Goal: Navigation & Orientation: Find specific page/section

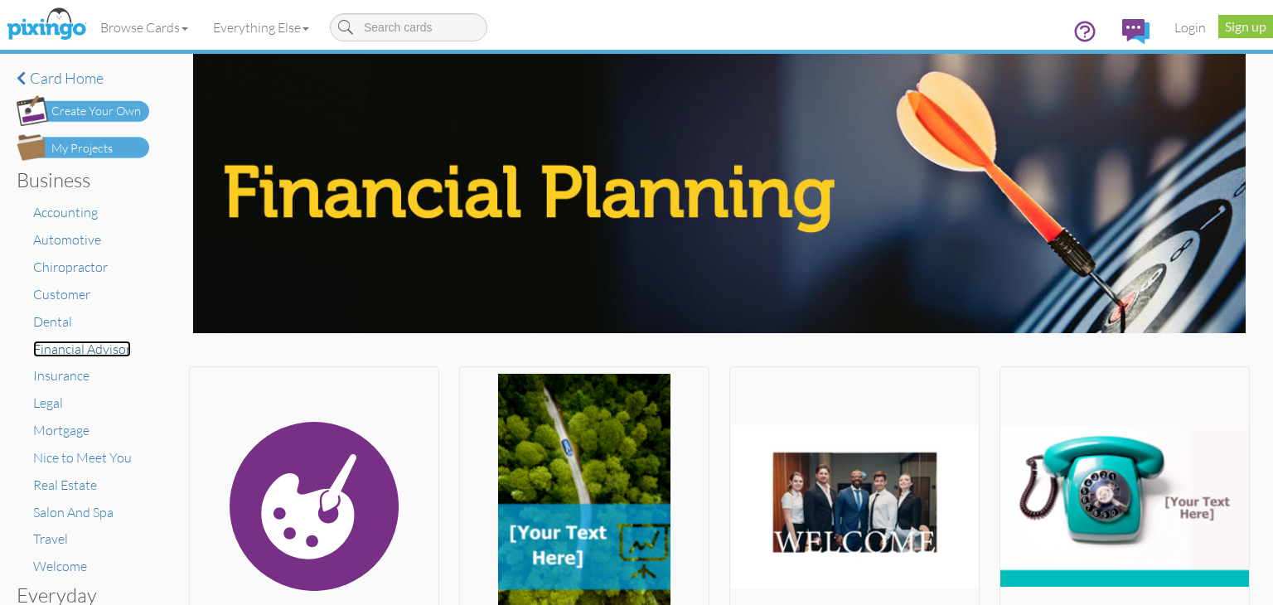
click at [81, 352] on span "Financial Advisor" at bounding box center [82, 349] width 98 height 17
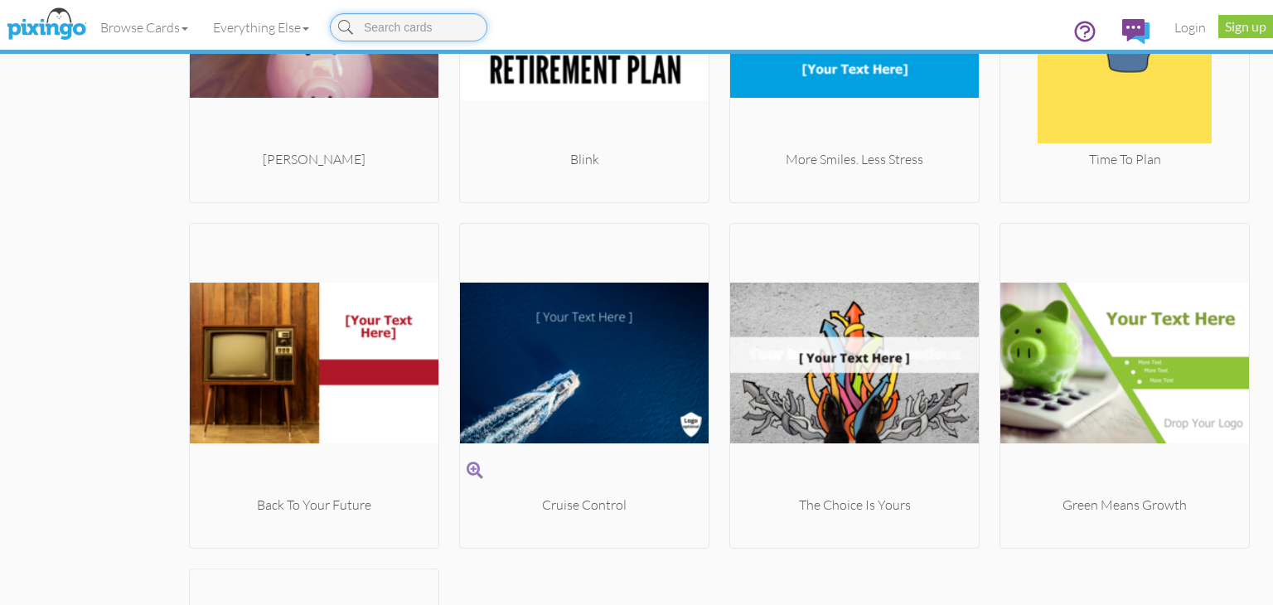
scroll to position [2320, 0]
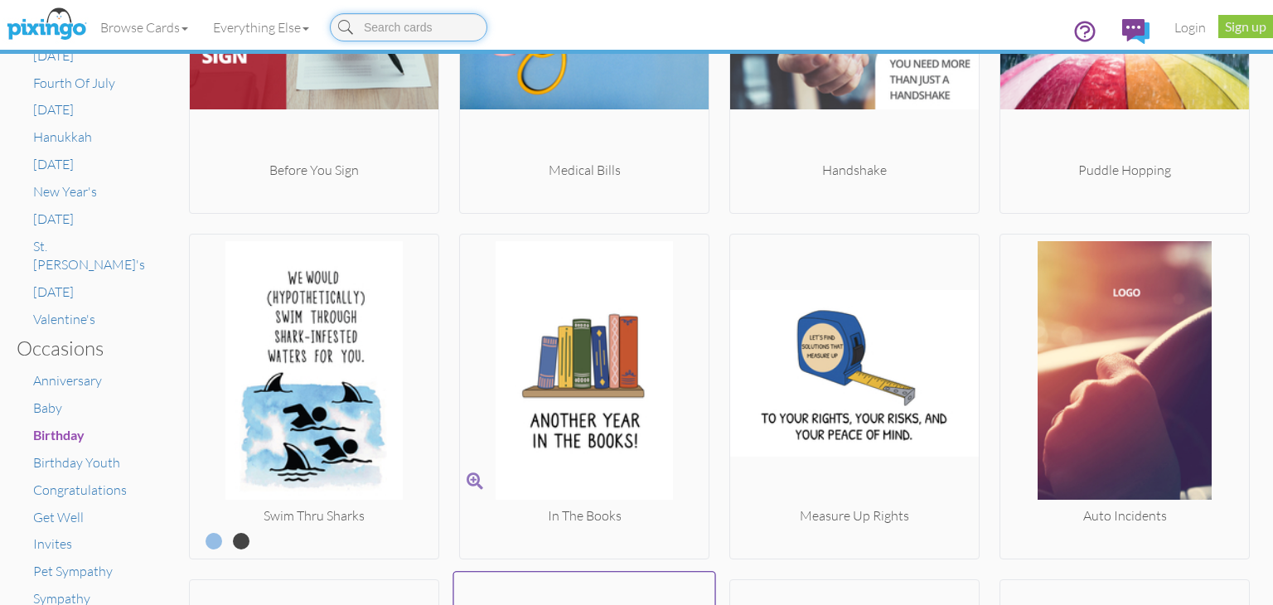
scroll to position [965, 0]
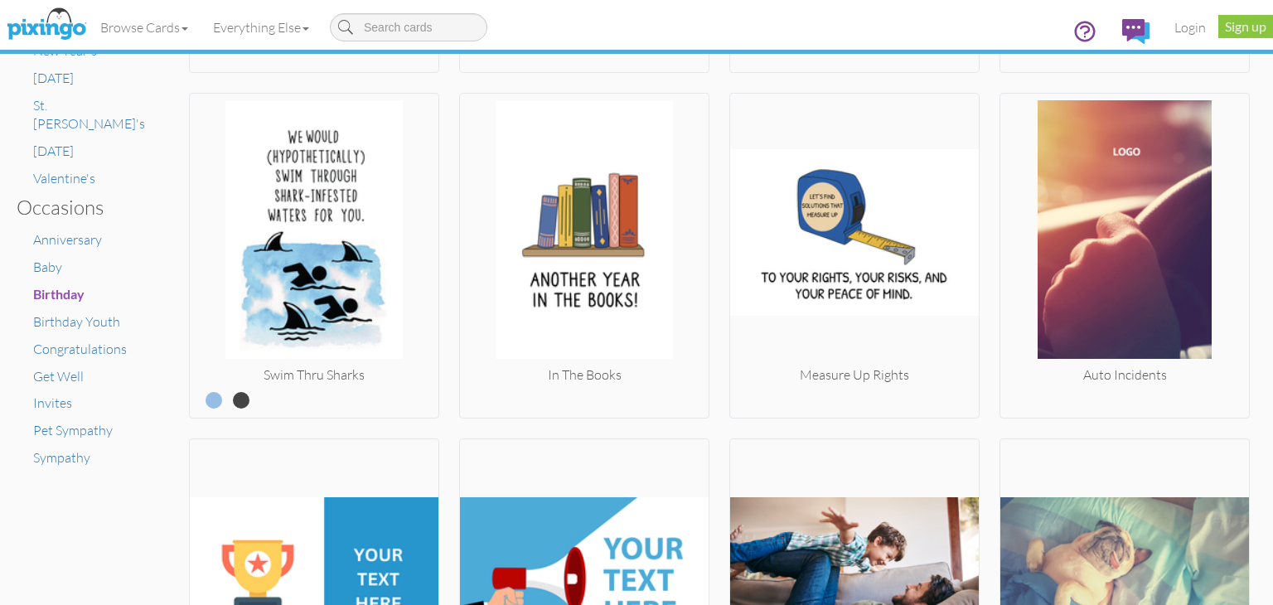
click at [711, 365] on div "Create your own Thank You Photo Thank You" at bounding box center [719, 429] width 1061 height 2054
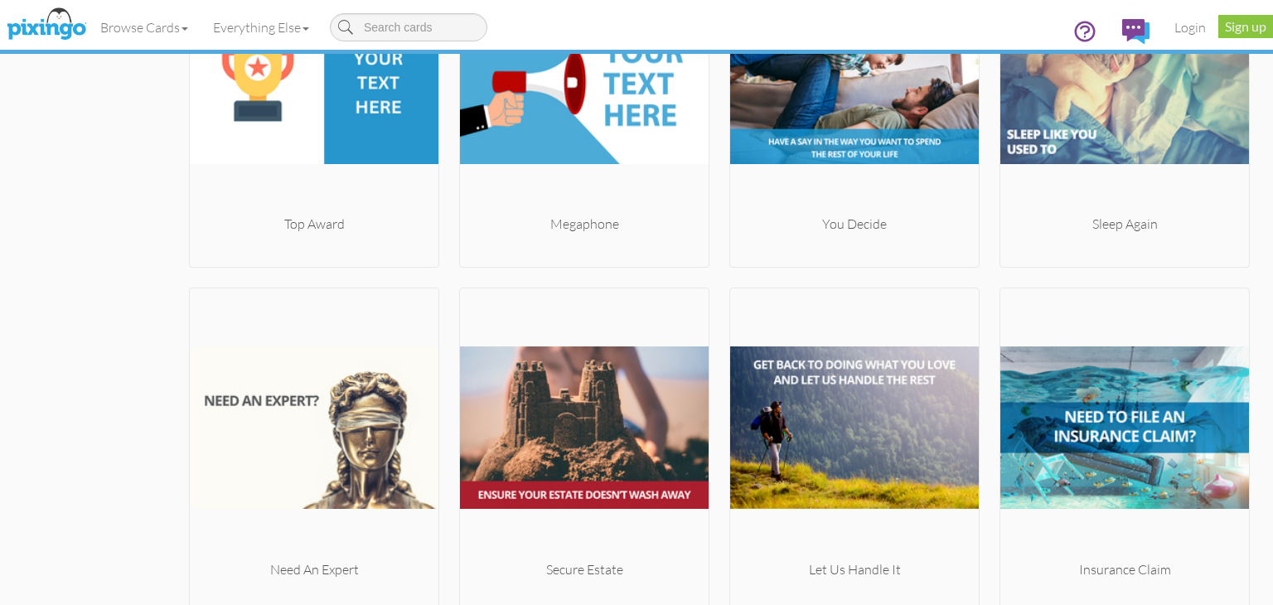
scroll to position [1463, 0]
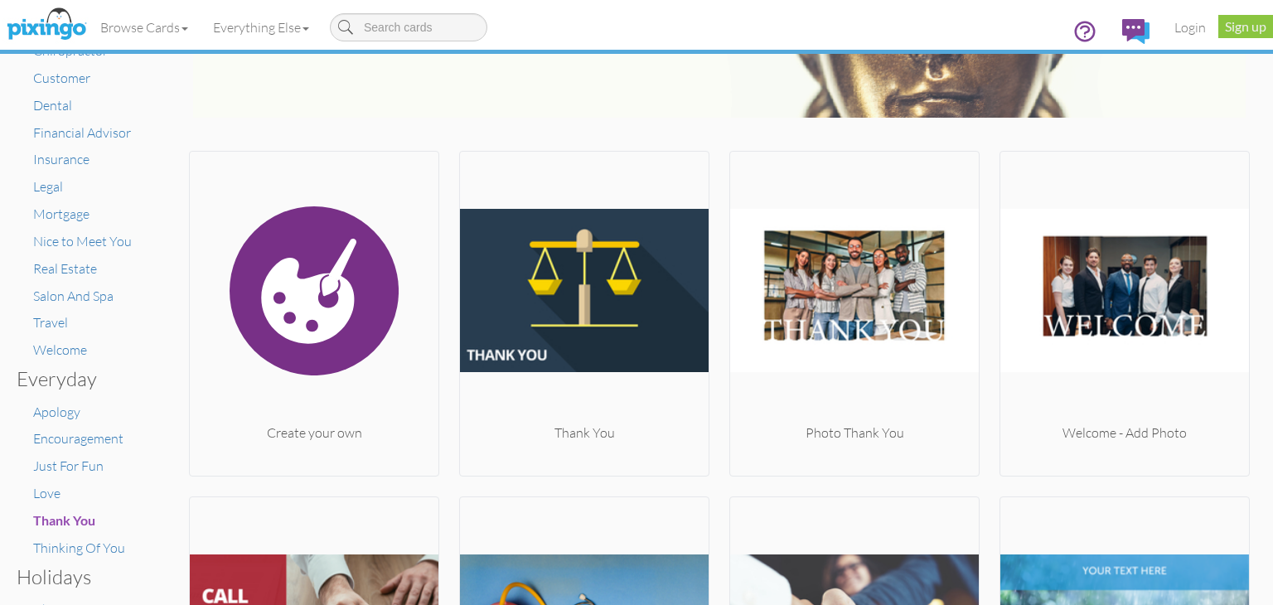
scroll to position [0, 0]
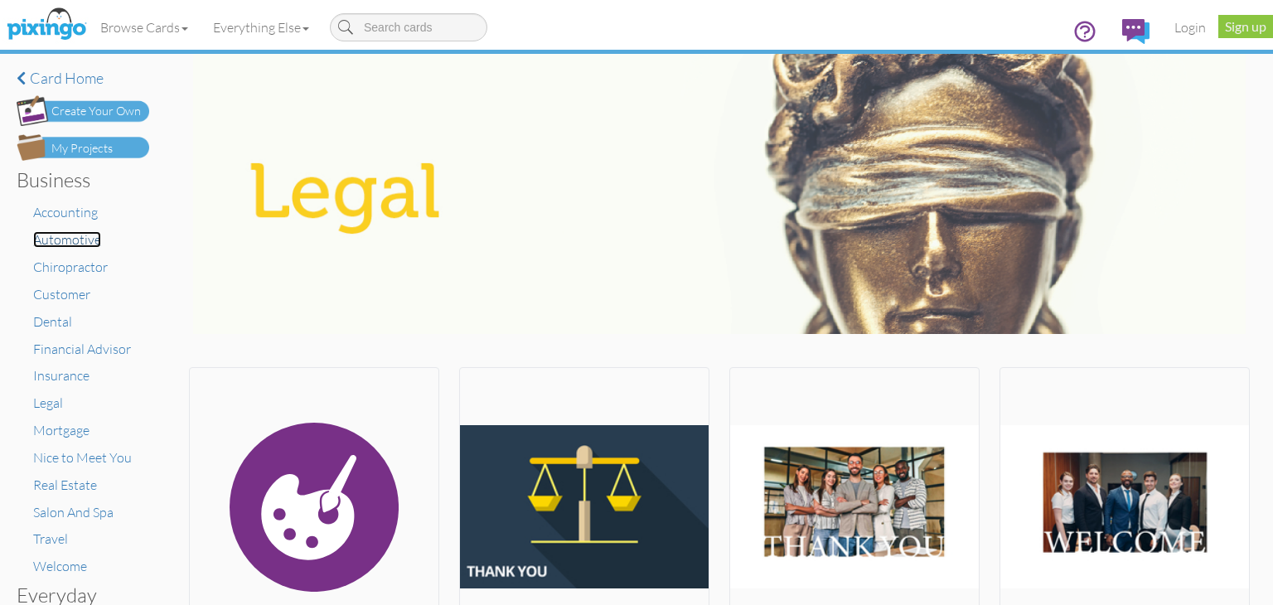
click at [77, 240] on span "Automotive" at bounding box center [67, 239] width 68 height 17
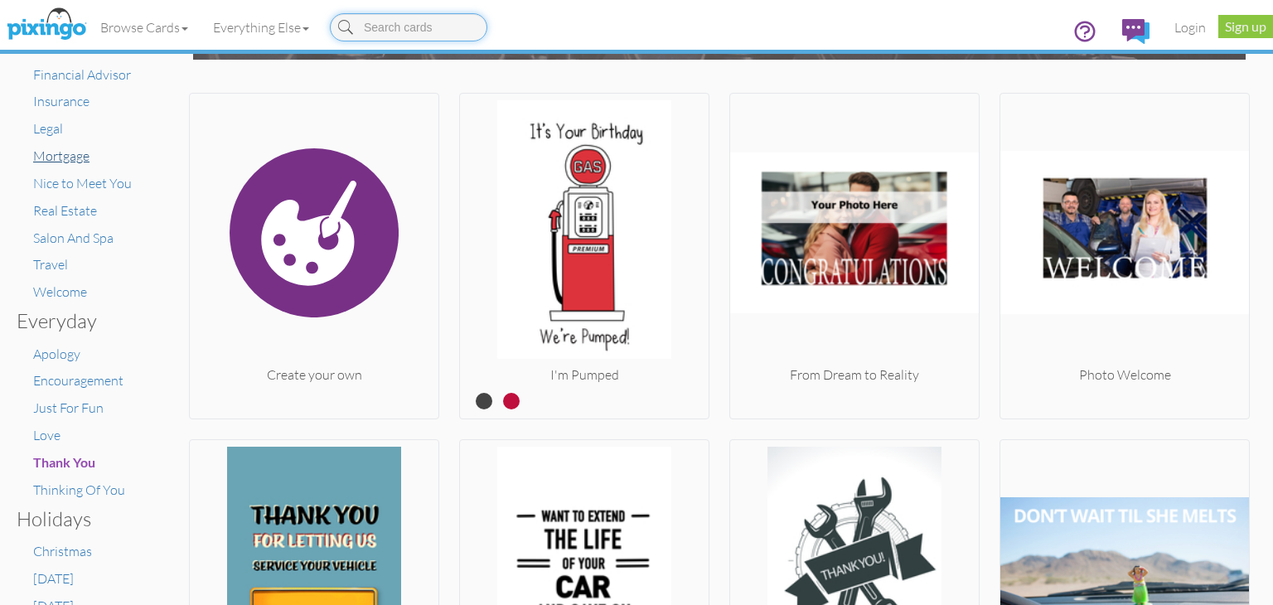
scroll to position [137, 0]
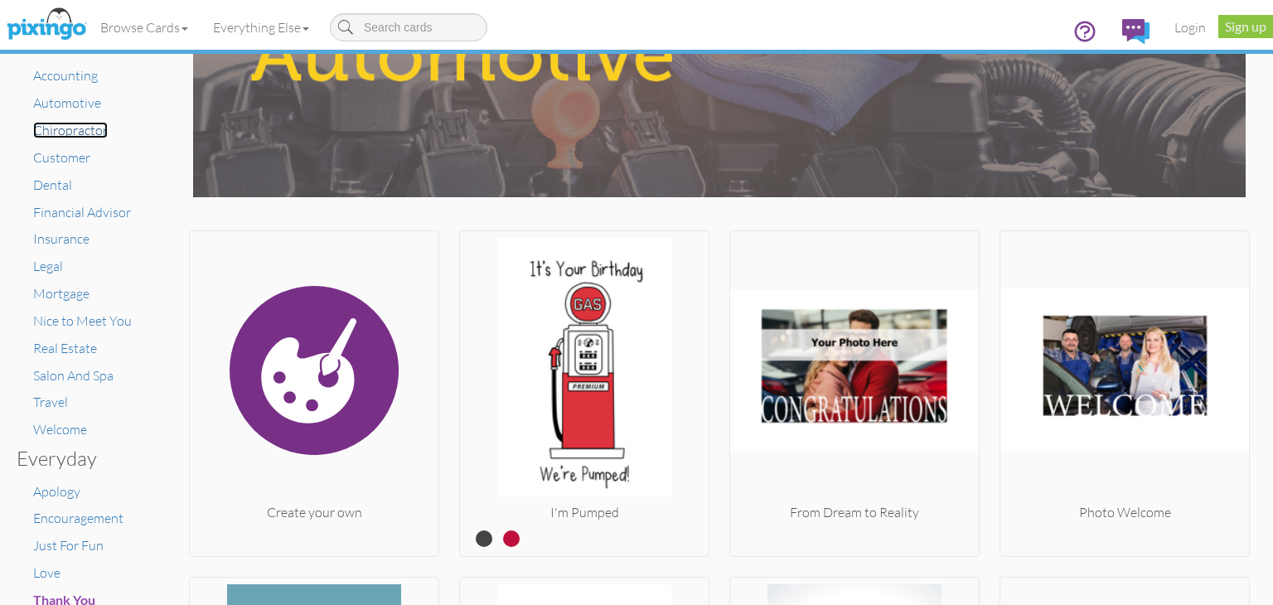
click at [63, 128] on span "Chiropractor" at bounding box center [70, 130] width 75 height 17
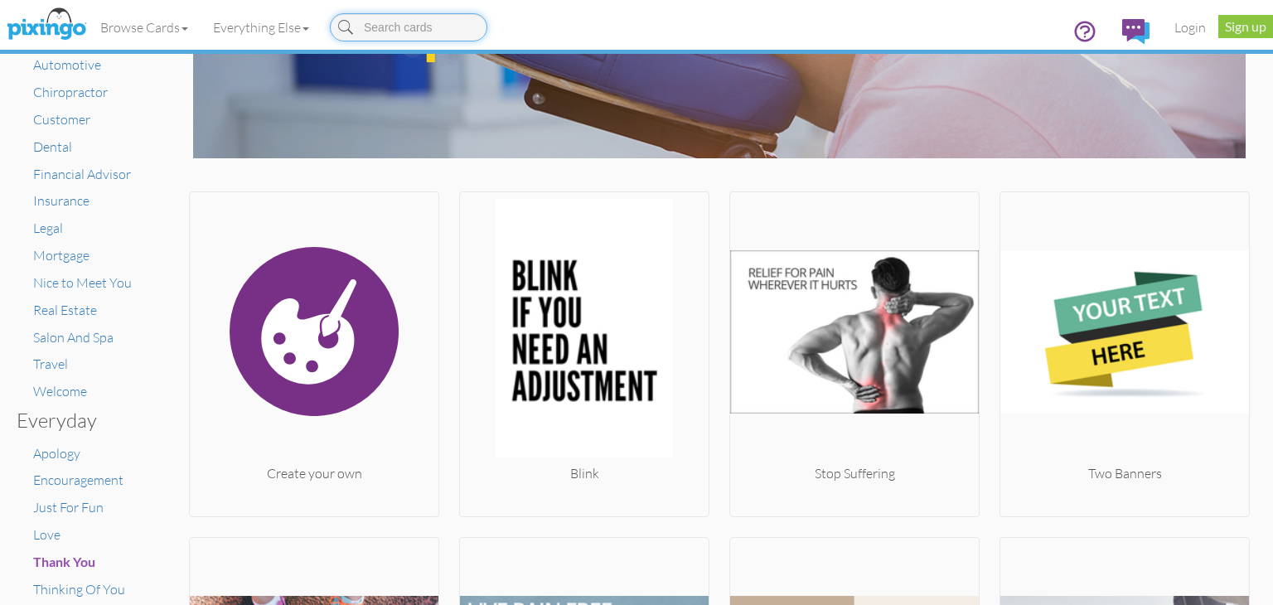
scroll to position [53, 0]
